Goal: Task Accomplishment & Management: Use online tool/utility

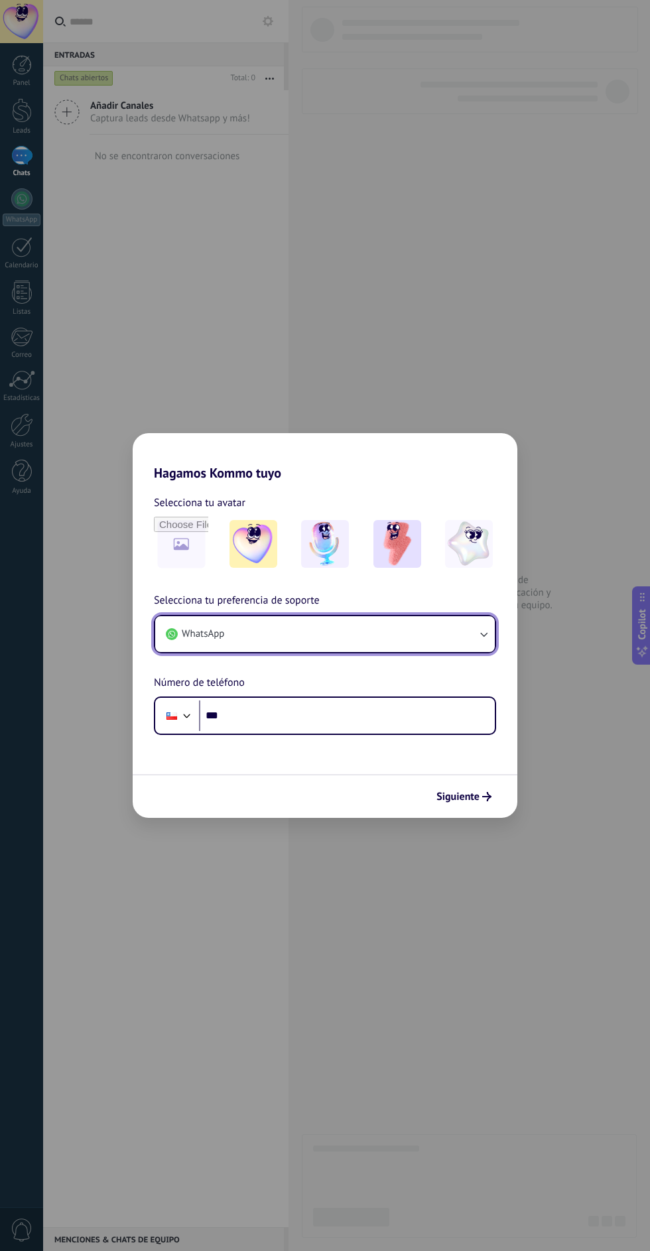
click at [221, 645] on button "WhatsApp" at bounding box center [325, 634] width 340 height 36
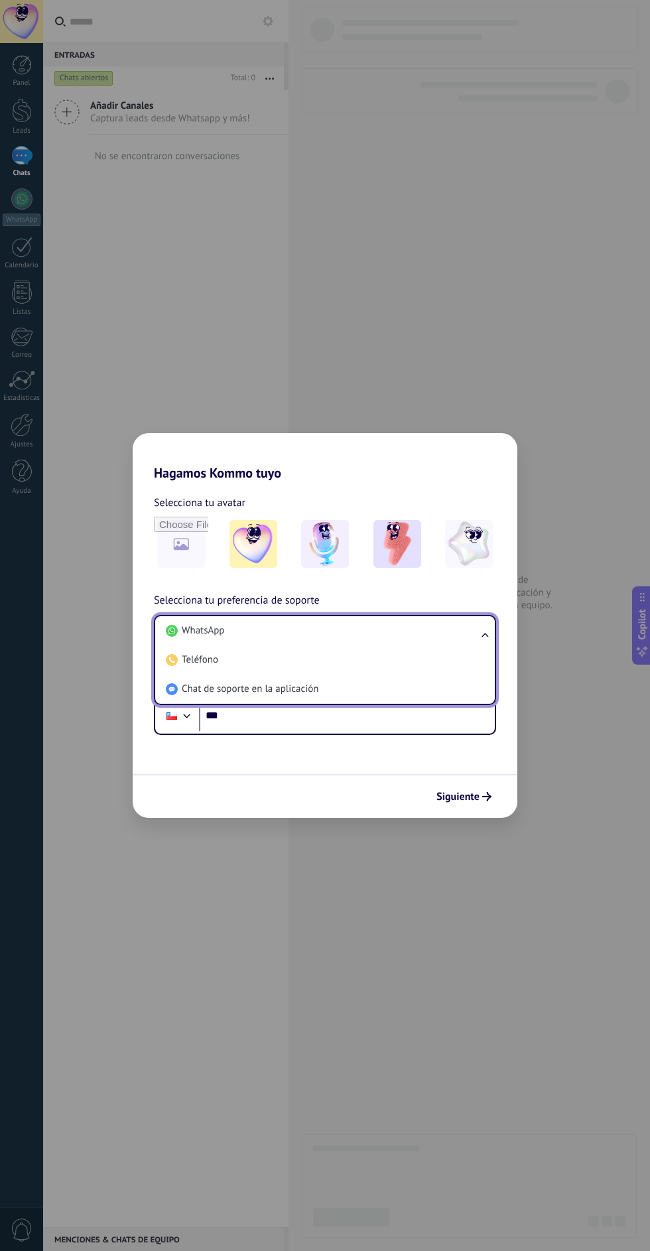
click at [212, 636] on span "WhatsApp" at bounding box center [203, 630] width 42 height 13
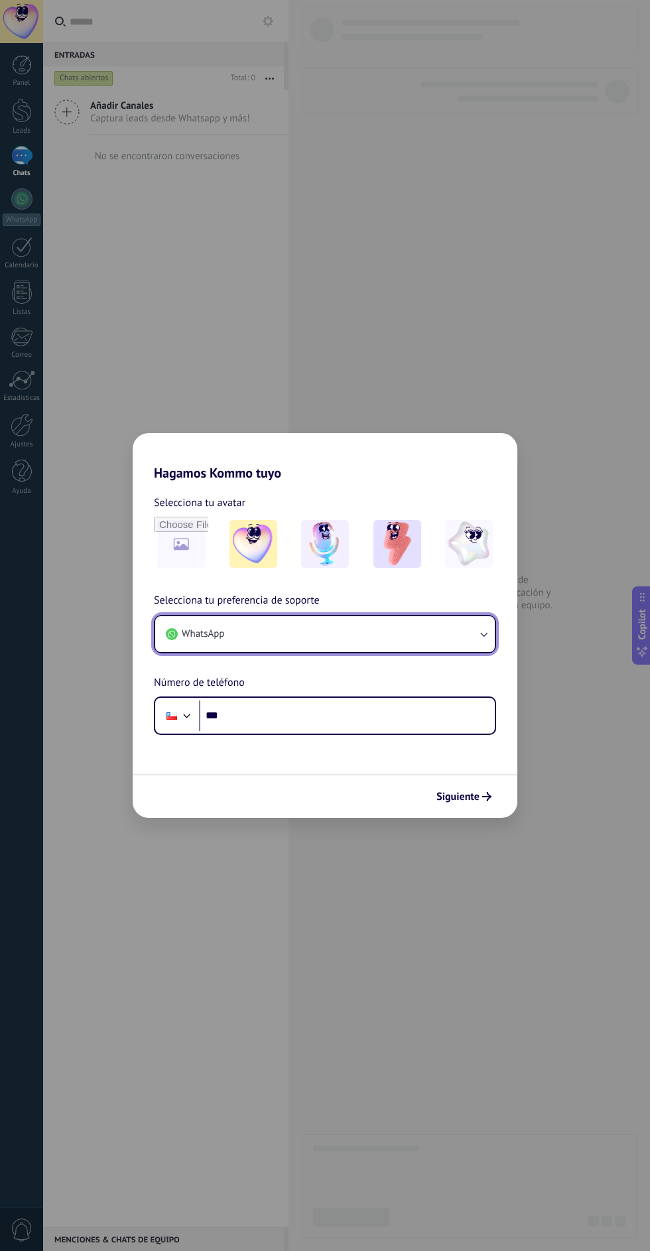
click at [219, 637] on span "WhatsApp" at bounding box center [203, 633] width 42 height 13
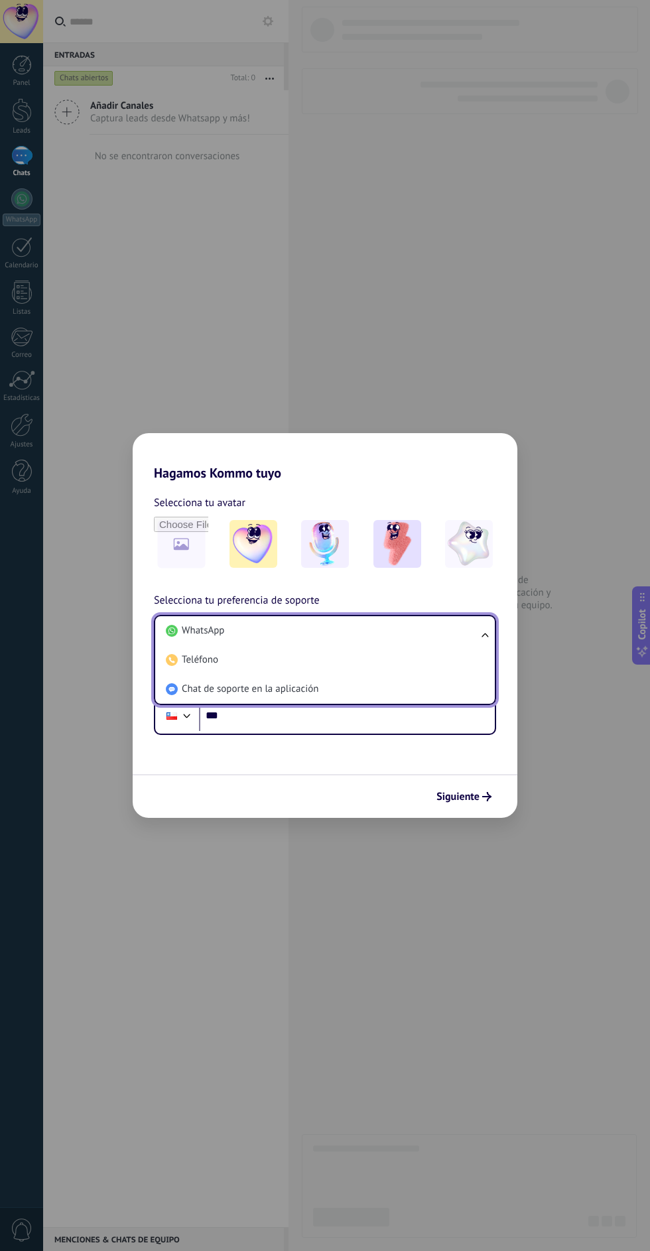
click at [195, 662] on span "Teléfono" at bounding box center [200, 659] width 36 height 13
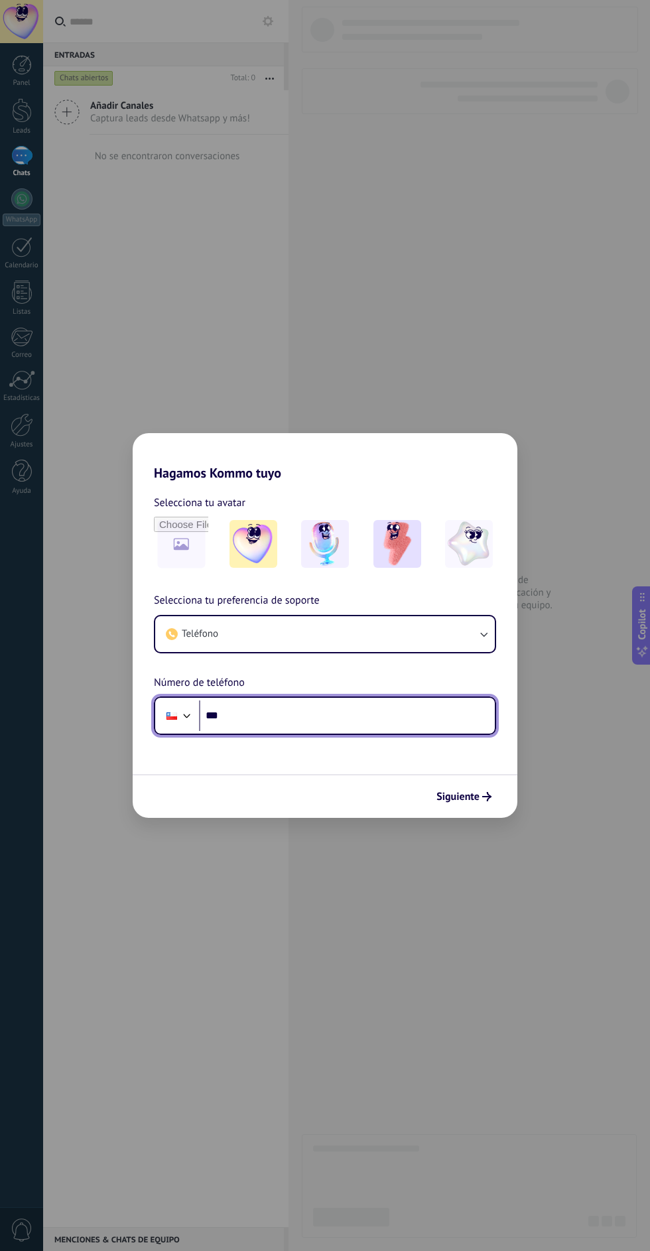
click at [245, 720] on input "***" at bounding box center [347, 715] width 296 height 31
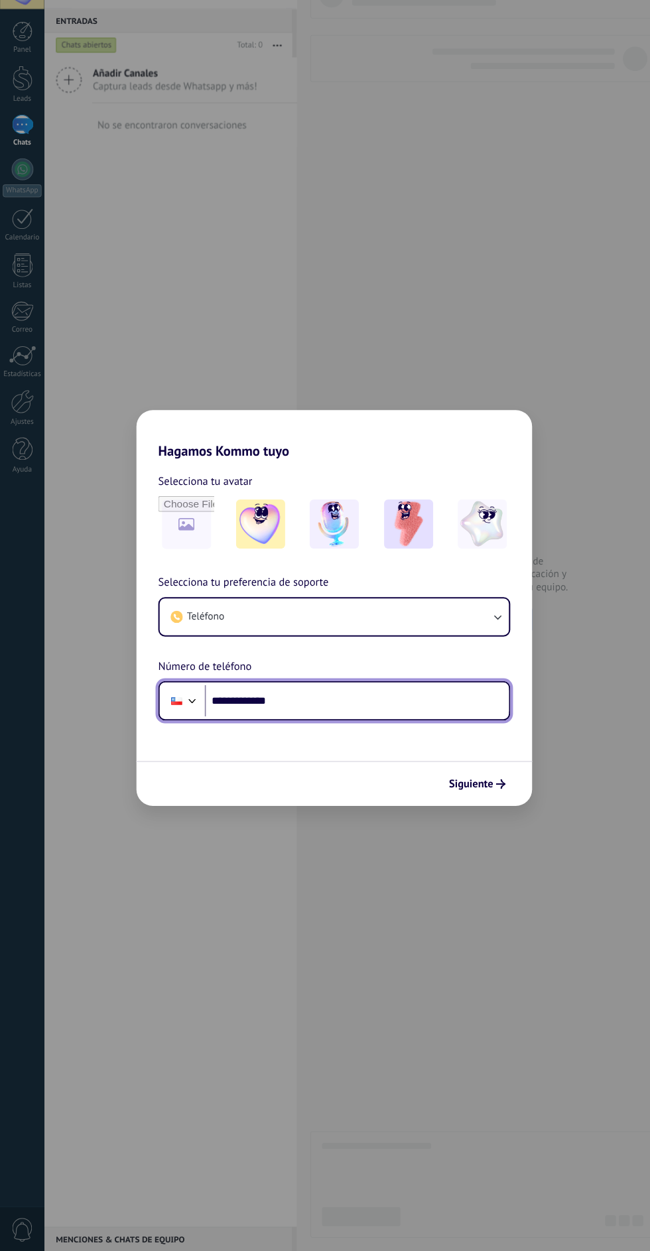
click at [308, 707] on input "**********" at bounding box center [347, 715] width 296 height 31
type input "**********"
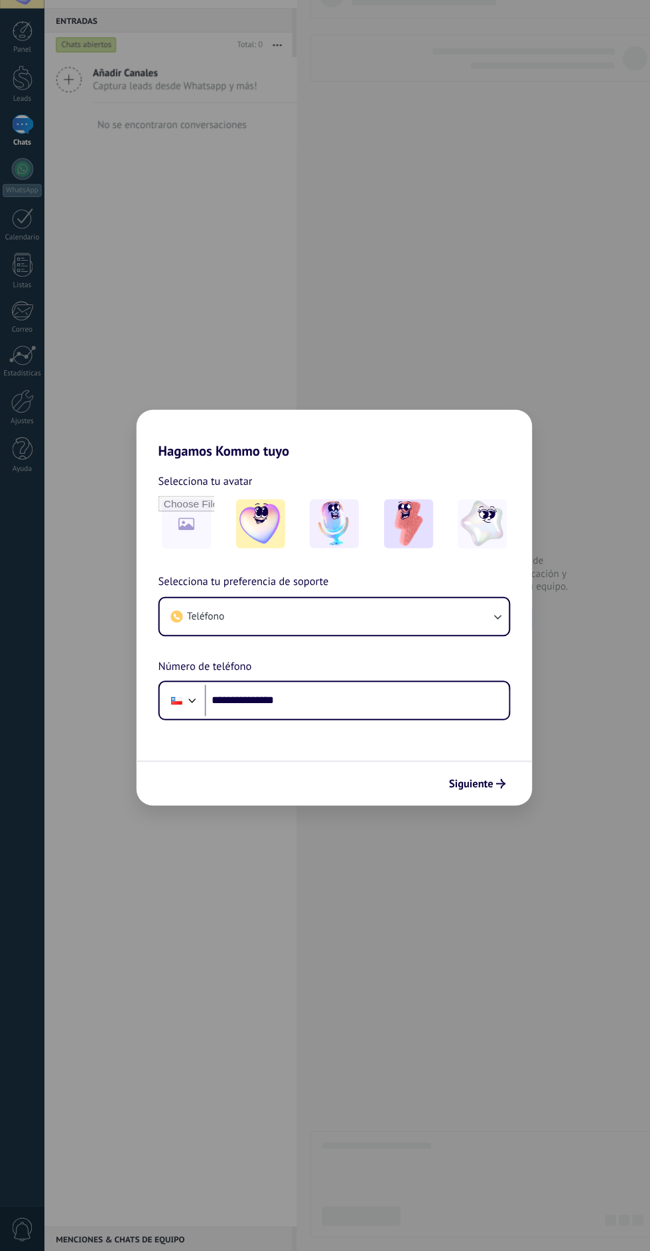
click at [462, 813] on div "Siguiente" at bounding box center [325, 796] width 385 height 44
click at [436, 788] on button "Siguiente" at bounding box center [463, 796] width 67 height 23
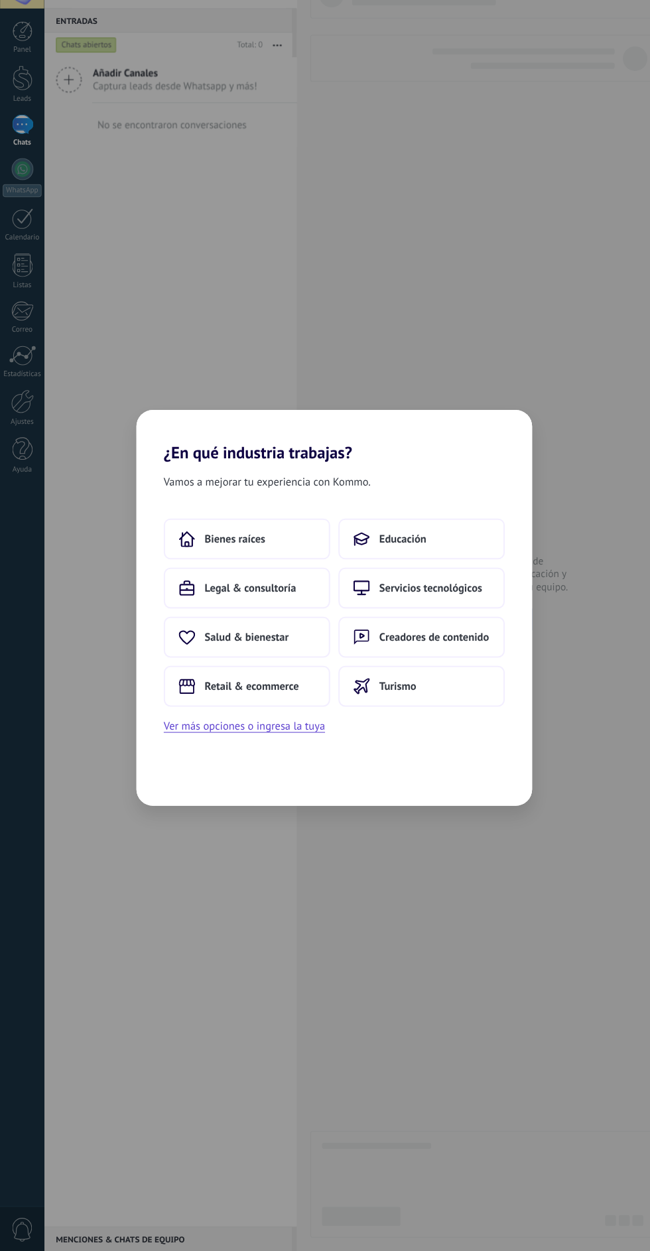
click at [365, 656] on button "Creadores de contenido" at bounding box center [410, 654] width 162 height 40
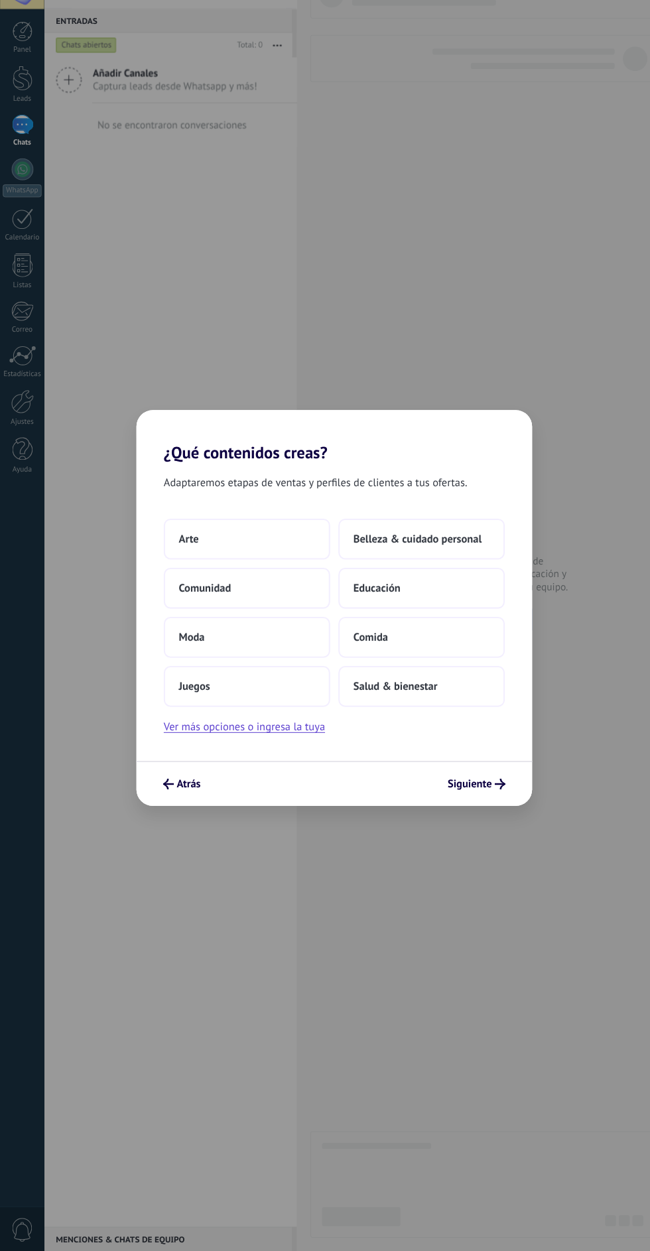
click at [207, 604] on span "Comunidad" at bounding box center [199, 605] width 51 height 13
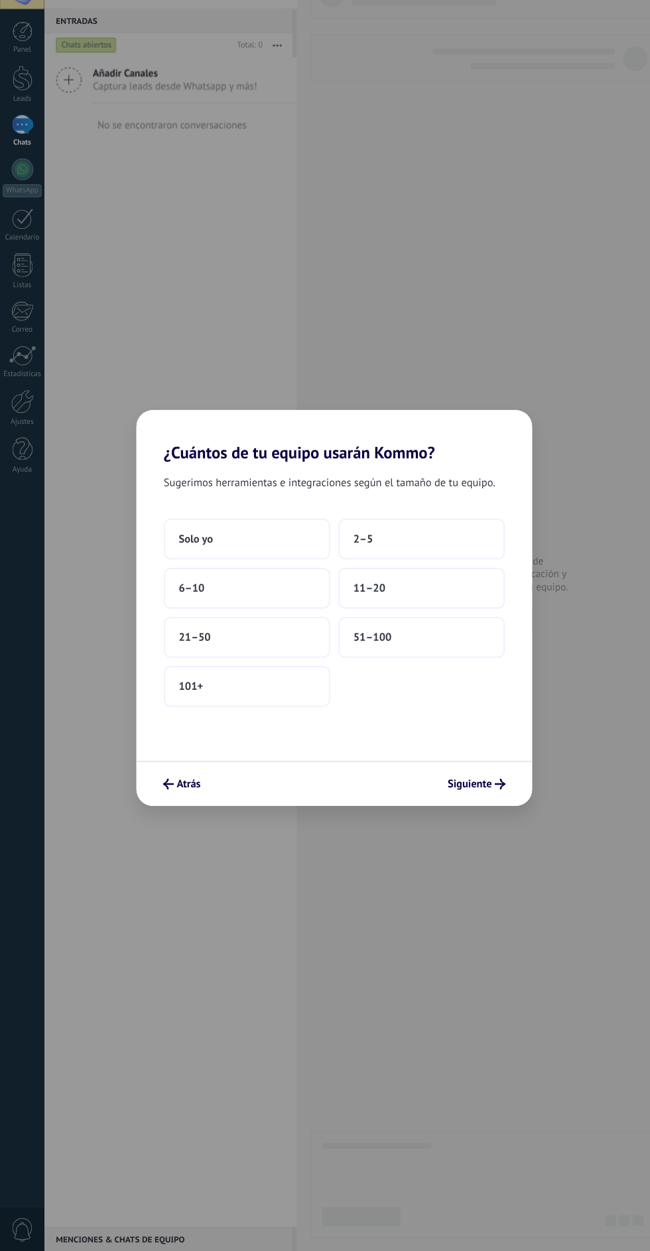
click at [201, 566] on button "Solo yo" at bounding box center [240, 558] width 162 height 40
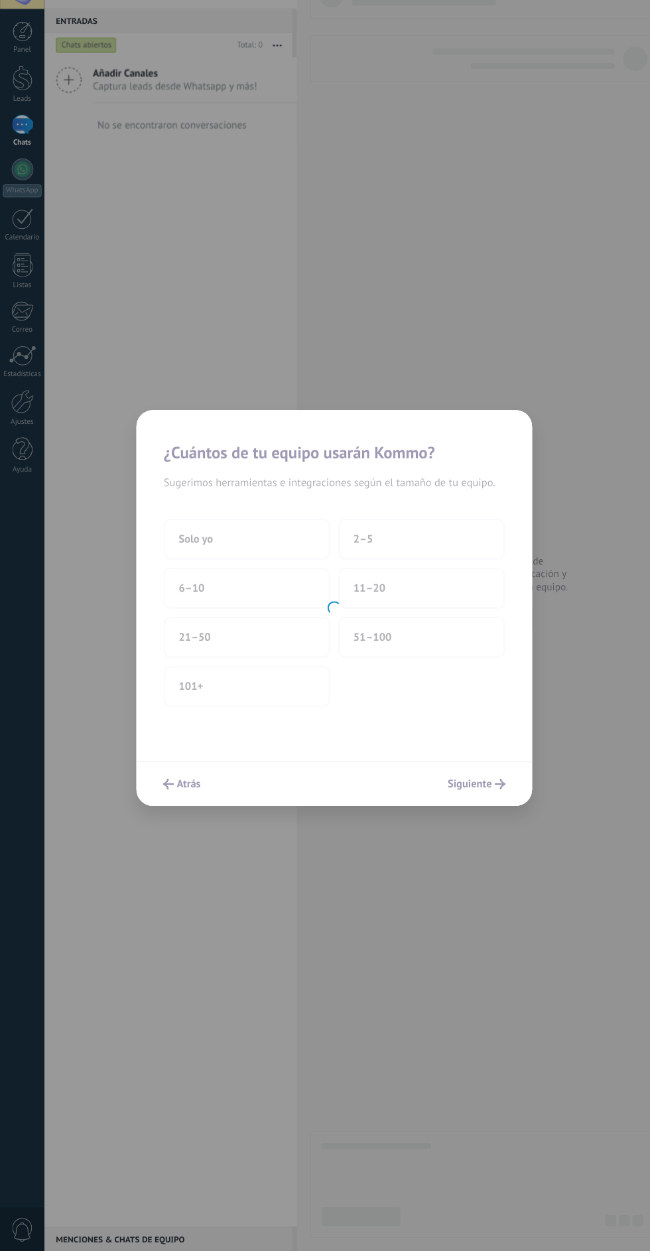
click at [456, 790] on div at bounding box center [325, 625] width 385 height 385
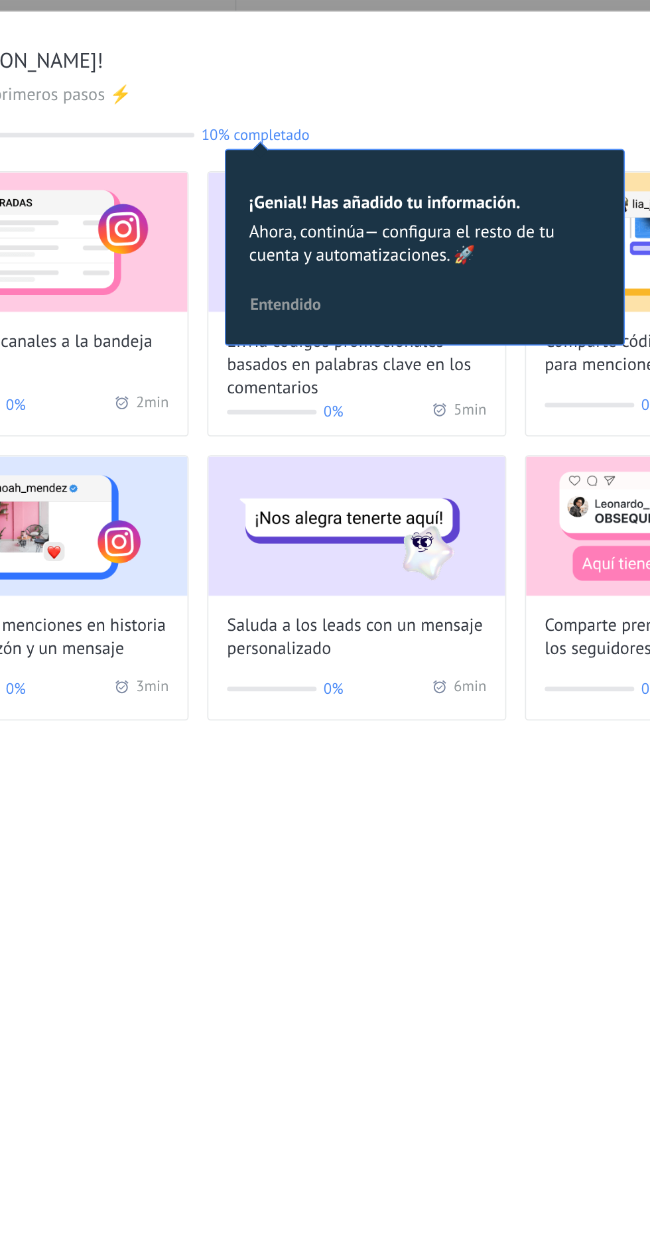
click at [319, 194] on button "Entendido" at bounding box center [306, 187] width 52 height 20
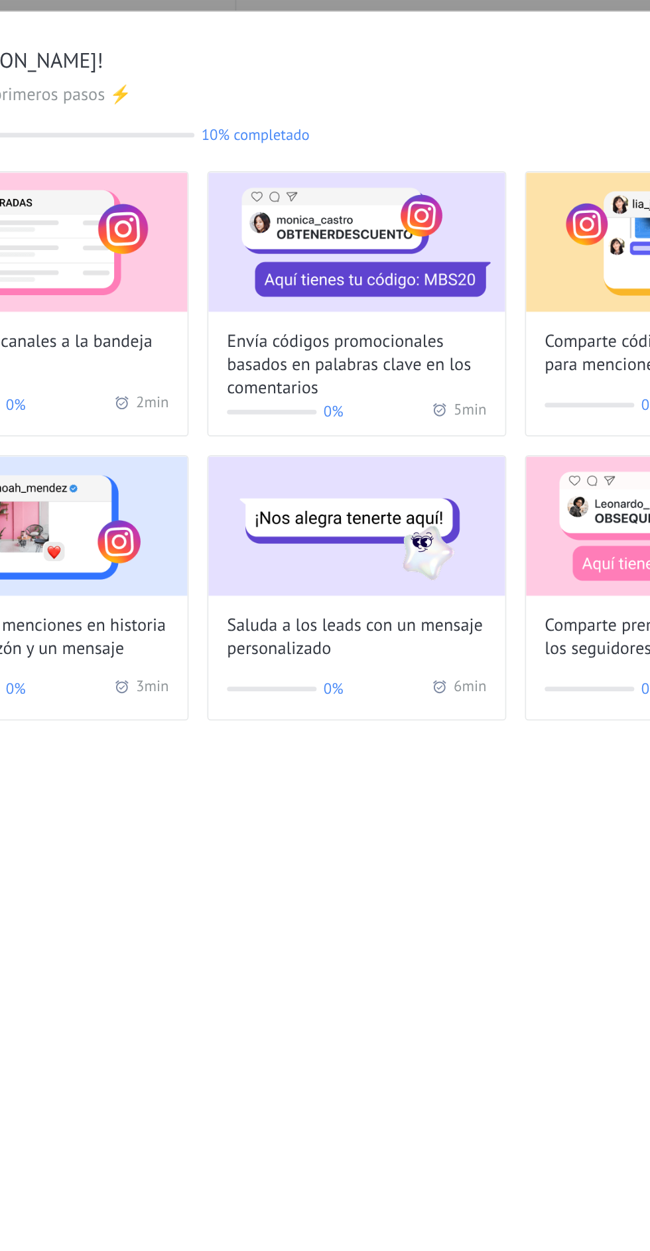
click at [324, 180] on img at bounding box center [346, 152] width 169 height 80
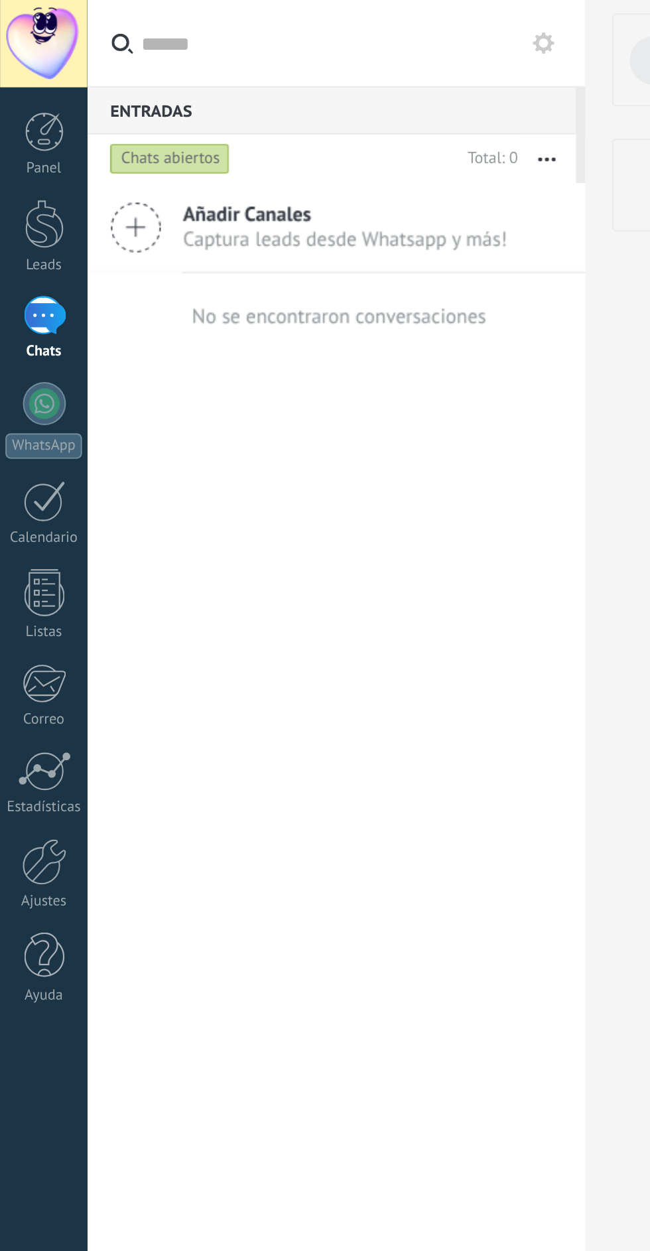
click at [311, 59] on div at bounding box center [469, 60] width 335 height 107
click at [29, 208] on link "WhatsApp" at bounding box center [21, 207] width 43 height 38
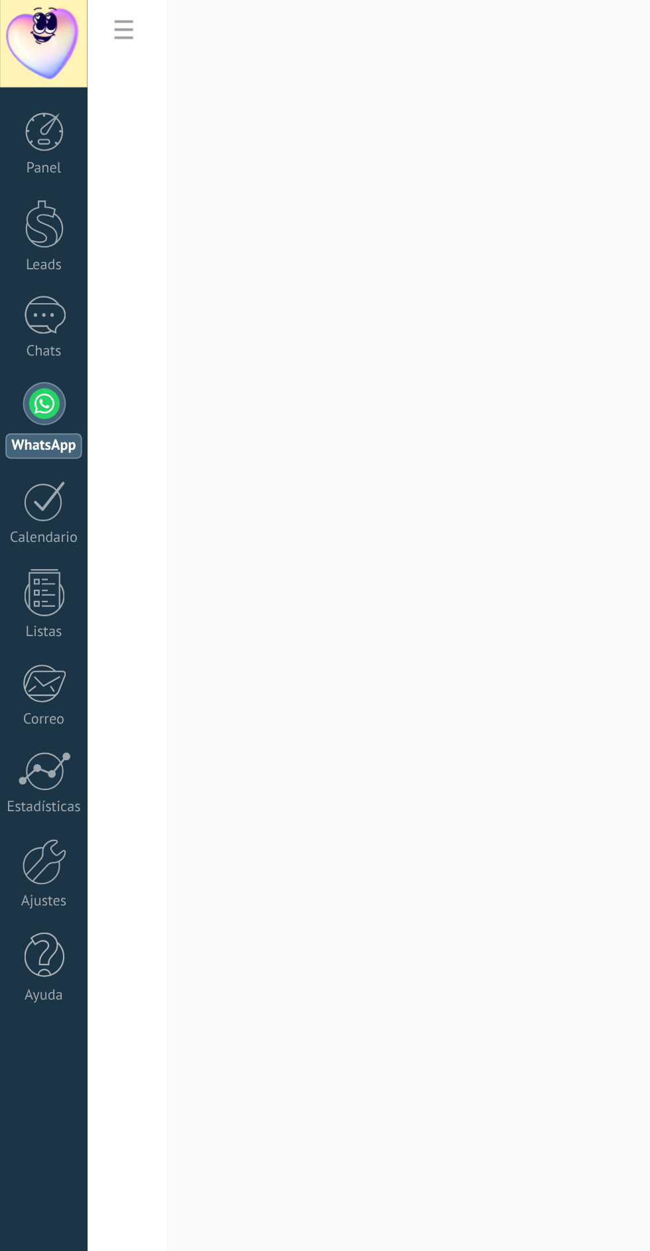
click at [276, 90] on body ".abecls-1,.abecls-2{fill-rule:evenodd}.abecls-2{fill:#fff} .abhcls-1{fill:none}…" at bounding box center [325, 625] width 650 height 1251
